Goal: Information Seeking & Learning: Learn about a topic

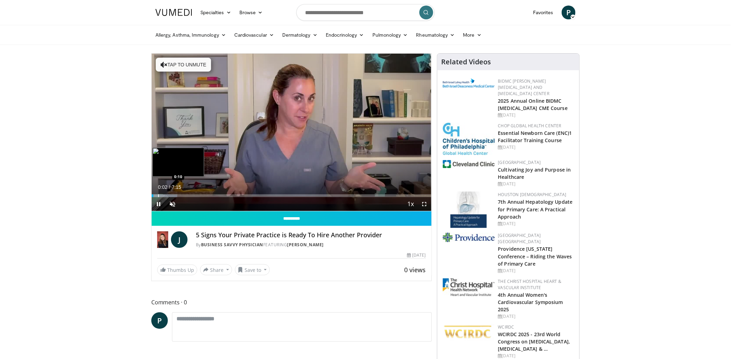
click at [158, 194] on div "Progress Bar" at bounding box center [165, 195] width 26 height 3
click at [169, 194] on div "Progress Bar" at bounding box center [169, 195] width 1 height 3
click at [184, 194] on div "Progress Bar" at bounding box center [184, 195] width 1 height 3
click at [215, 194] on div "Progress Bar" at bounding box center [215, 195] width 1 height 3
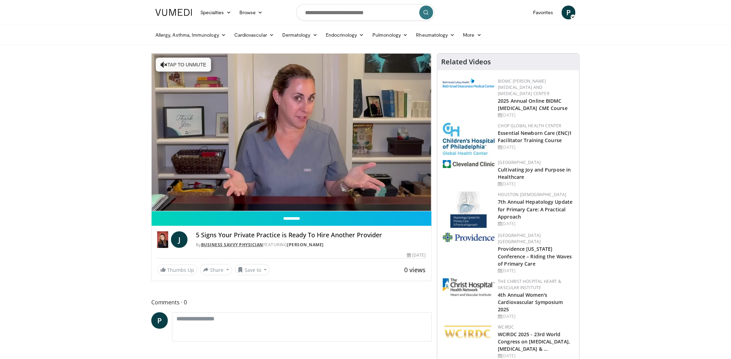
click at [252, 246] on link "Business Savvy Physician" at bounding box center [232, 244] width 62 height 6
